Goal: Task Accomplishment & Management: Manage account settings

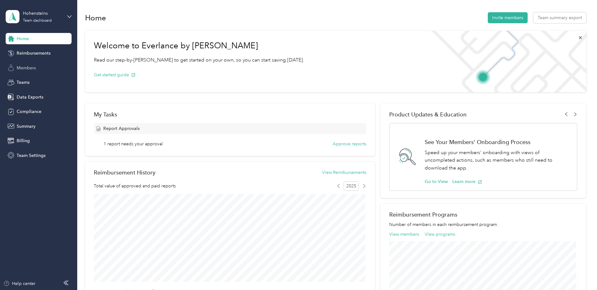
click at [44, 72] on div "Members" at bounding box center [39, 67] width 66 height 11
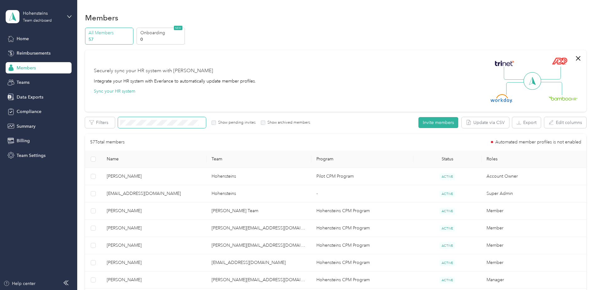
click at [140, 125] on span at bounding box center [162, 122] width 88 height 11
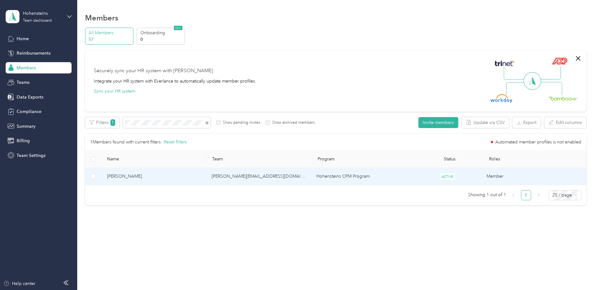
click at [127, 173] on span "[PERSON_NAME]" at bounding box center [154, 176] width 95 height 7
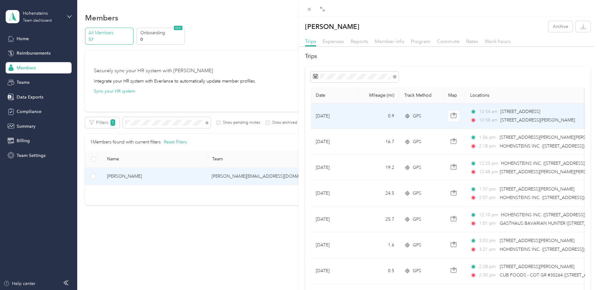
click at [532, 122] on span "[STREET_ADDRESS][PERSON_NAME]" at bounding box center [537, 119] width 75 height 5
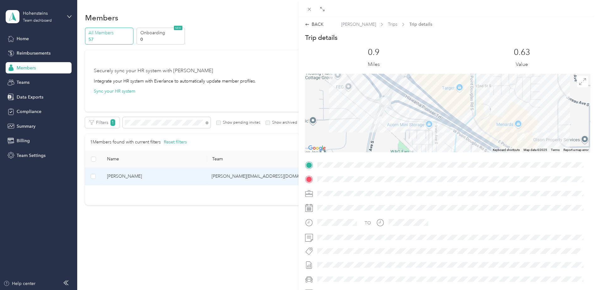
drag, startPoint x: 427, startPoint y: 110, endPoint x: 496, endPoint y: 106, distance: 68.5
click at [496, 106] on div at bounding box center [447, 113] width 285 height 78
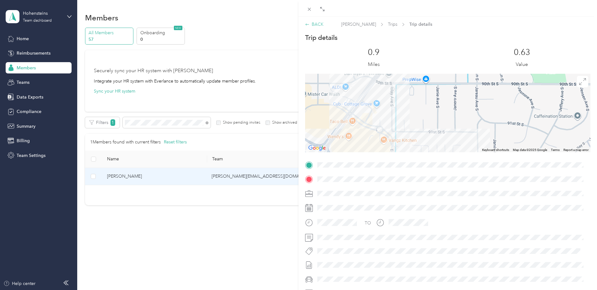
click at [323, 24] on div "BACK [PERSON_NAME] Trips Trip details" at bounding box center [447, 24] width 298 height 7
click at [321, 24] on div "BACK" at bounding box center [314, 24] width 19 height 7
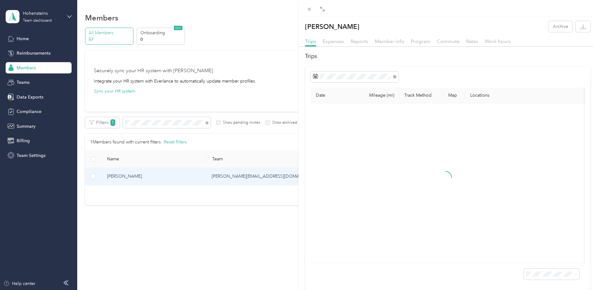
click at [205, 123] on div "[PERSON_NAME] Archive Trips Expenses Reports Member info Program Commute Rates …" at bounding box center [298, 145] width 597 height 290
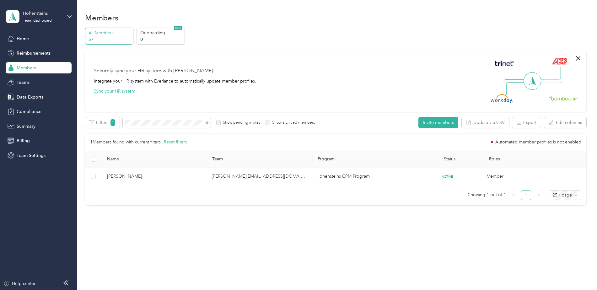
click at [205, 123] on div at bounding box center [298, 145] width 597 height 290
click at [207, 122] on icon at bounding box center [206, 122] width 3 height 3
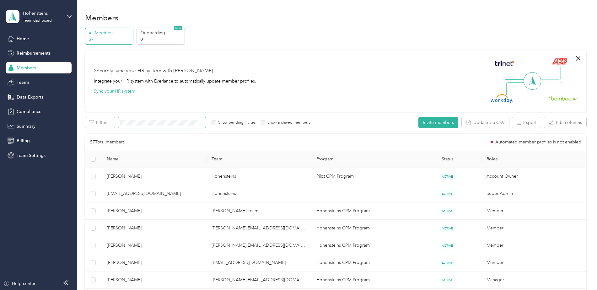
click at [165, 120] on span at bounding box center [162, 122] width 88 height 11
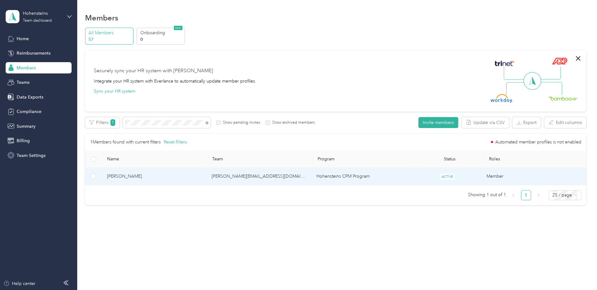
click at [131, 170] on td "[PERSON_NAME]" at bounding box center [154, 176] width 105 height 17
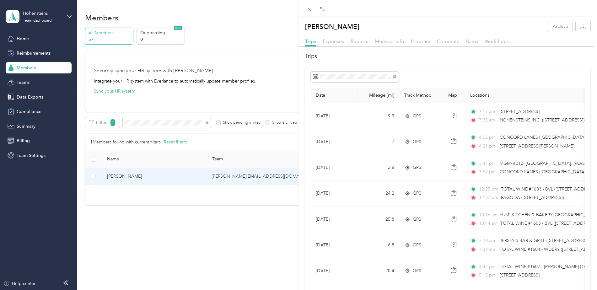
click at [471, 40] on span "Rates" at bounding box center [472, 41] width 12 height 6
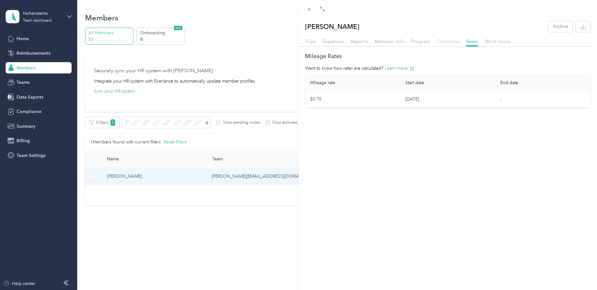
click at [449, 40] on span "Commute" at bounding box center [448, 41] width 23 height 6
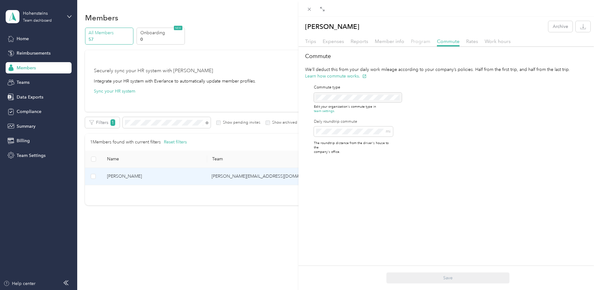
click at [417, 43] on span "Program" at bounding box center [420, 41] width 19 height 6
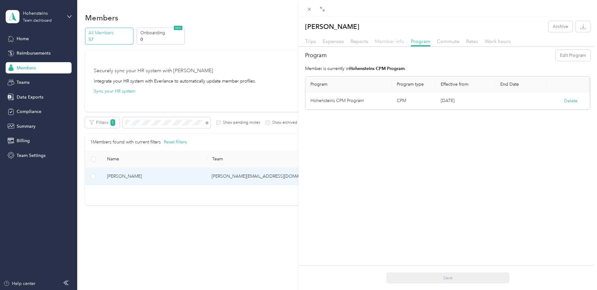
click at [384, 40] on span "Member info" at bounding box center [389, 41] width 29 height 6
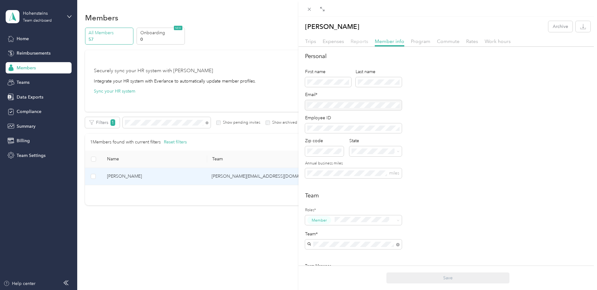
click at [353, 41] on span "Reports" at bounding box center [359, 41] width 18 height 6
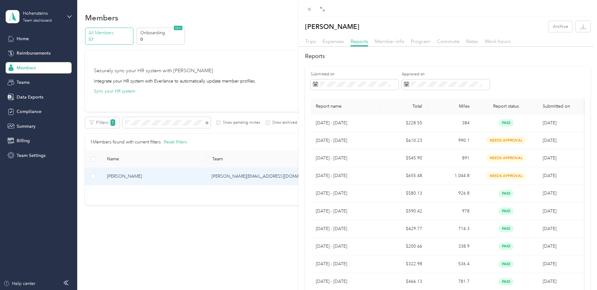
click at [304, 8] on div at bounding box center [447, 8] width 298 height 17
click at [306, 8] on icon at bounding box center [308, 9] width 5 height 5
